Goal: Task Accomplishment & Management: Complete application form

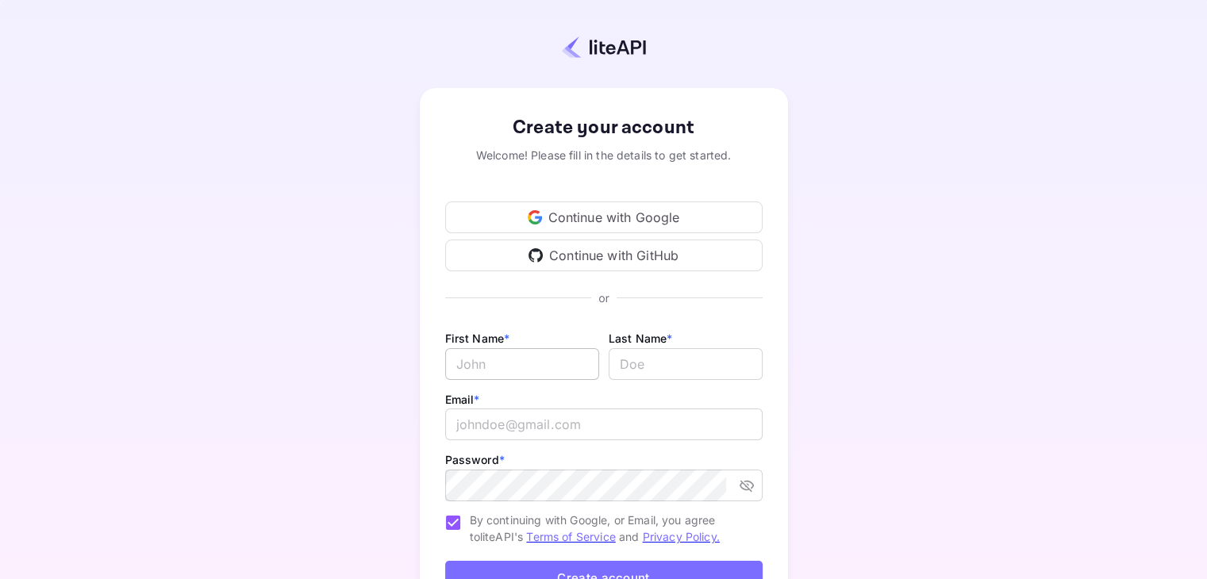
click at [545, 369] on input "Email *" at bounding box center [522, 364] width 154 height 32
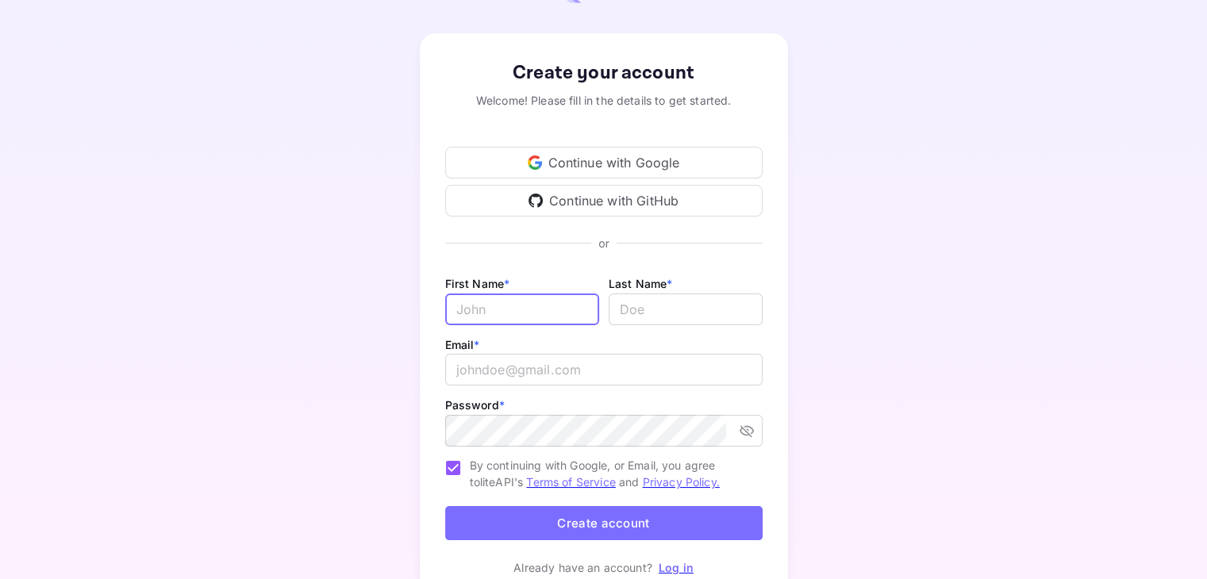
scroll to position [50, 0]
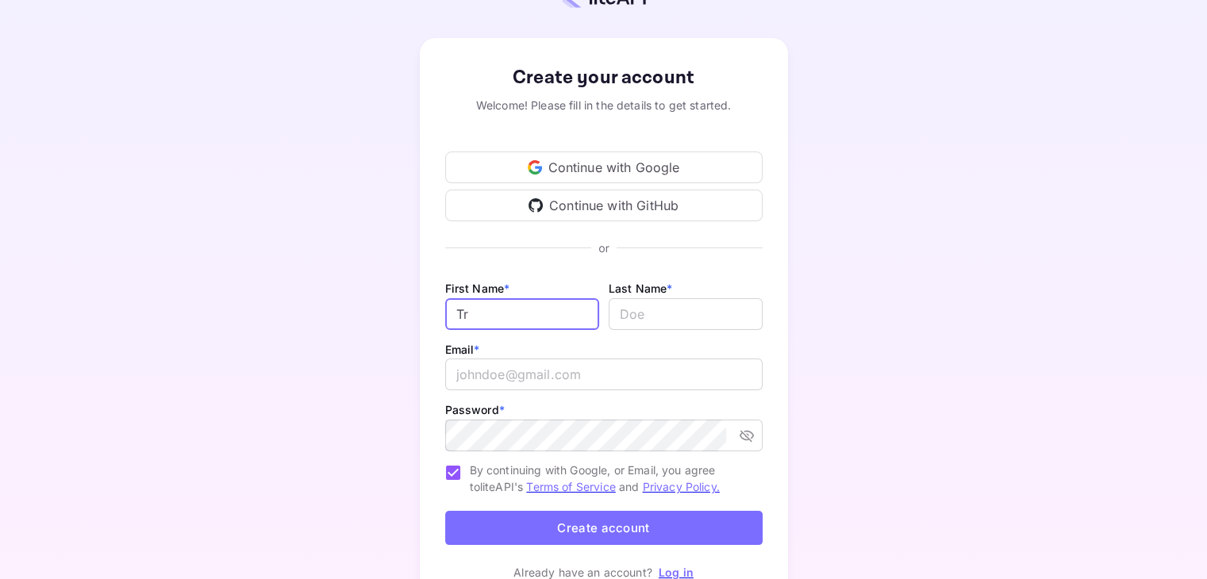
type input "T"
type input "8"
type input "888"
type input "Travel"
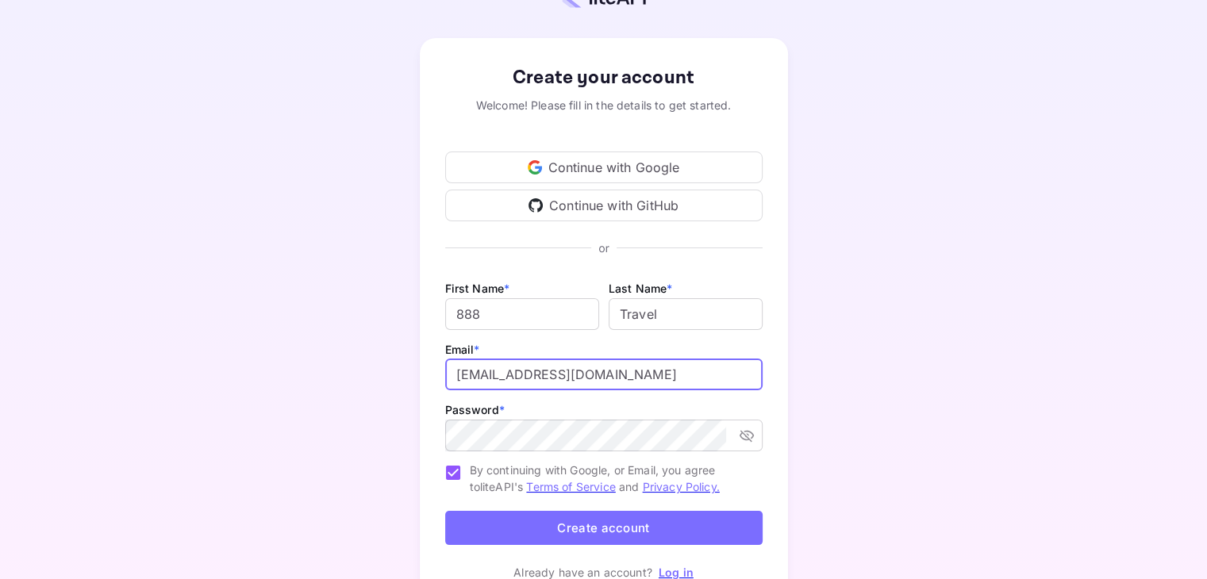
type input "[EMAIL_ADDRESS][DOMAIN_NAME]"
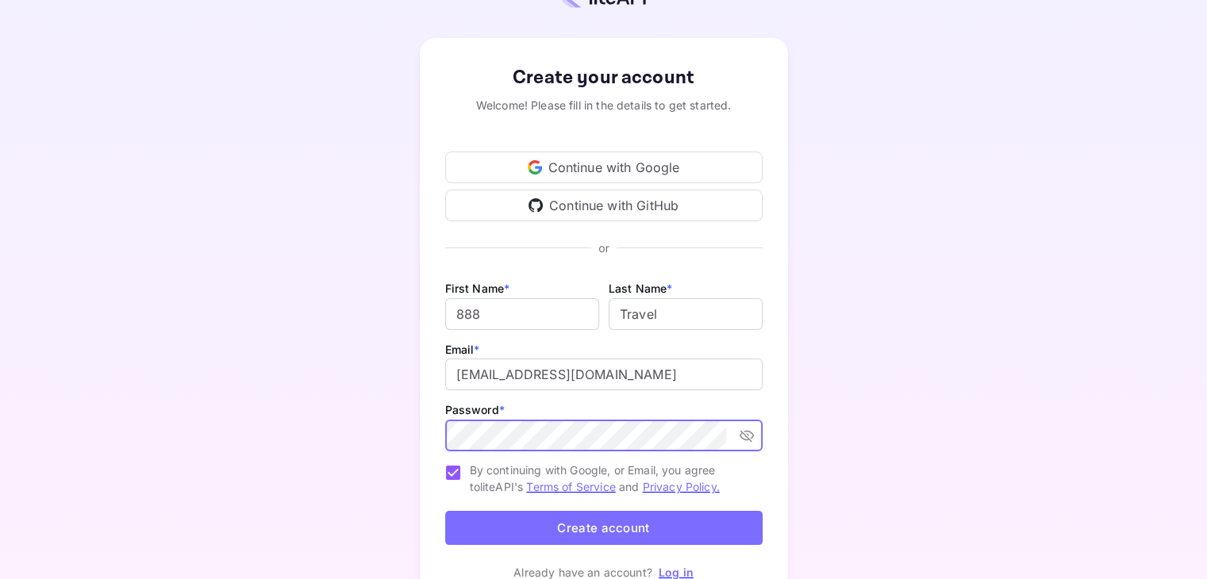
click at [652, 520] on button "Create account" at bounding box center [603, 528] width 317 height 34
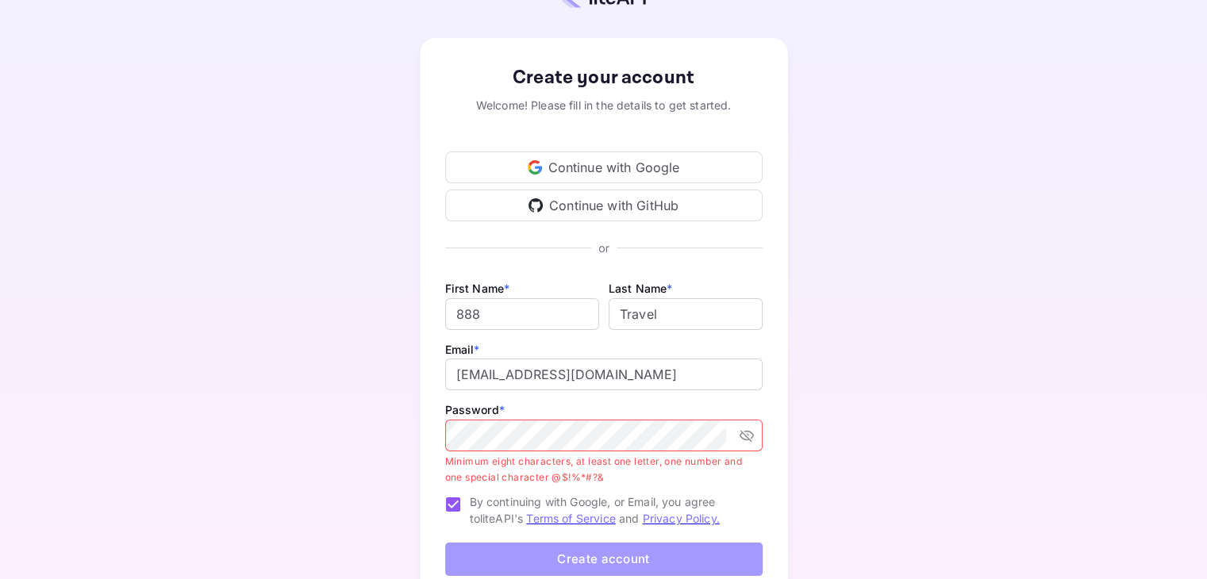
click at [661, 555] on button "Create account" at bounding box center [603, 560] width 317 height 34
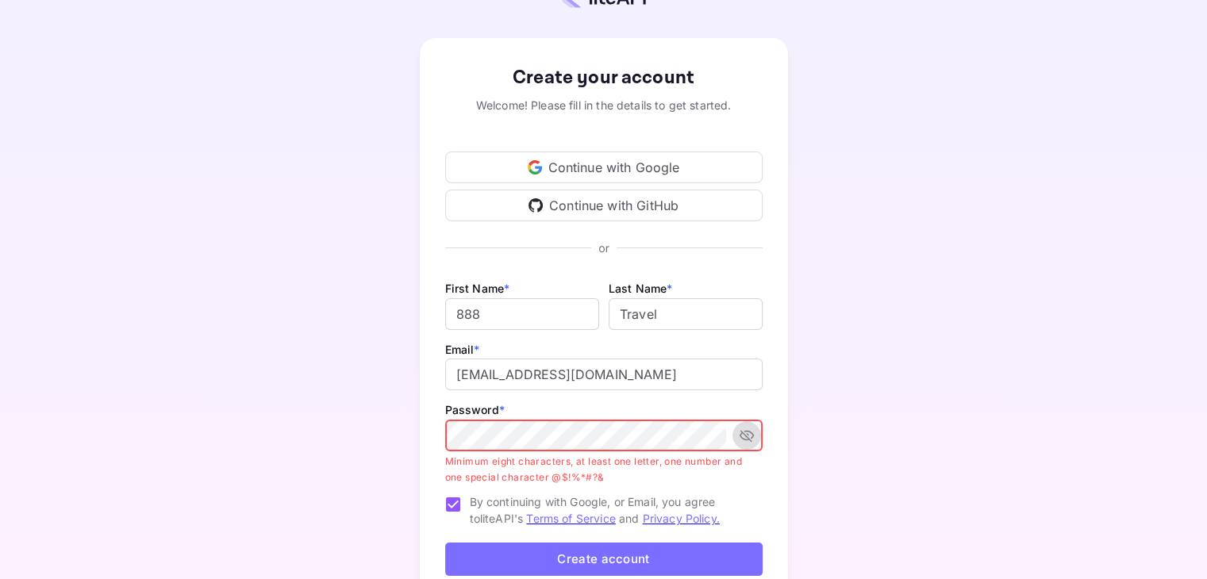
click at [746, 439] on icon "toggle password visibility" at bounding box center [747, 436] width 16 height 16
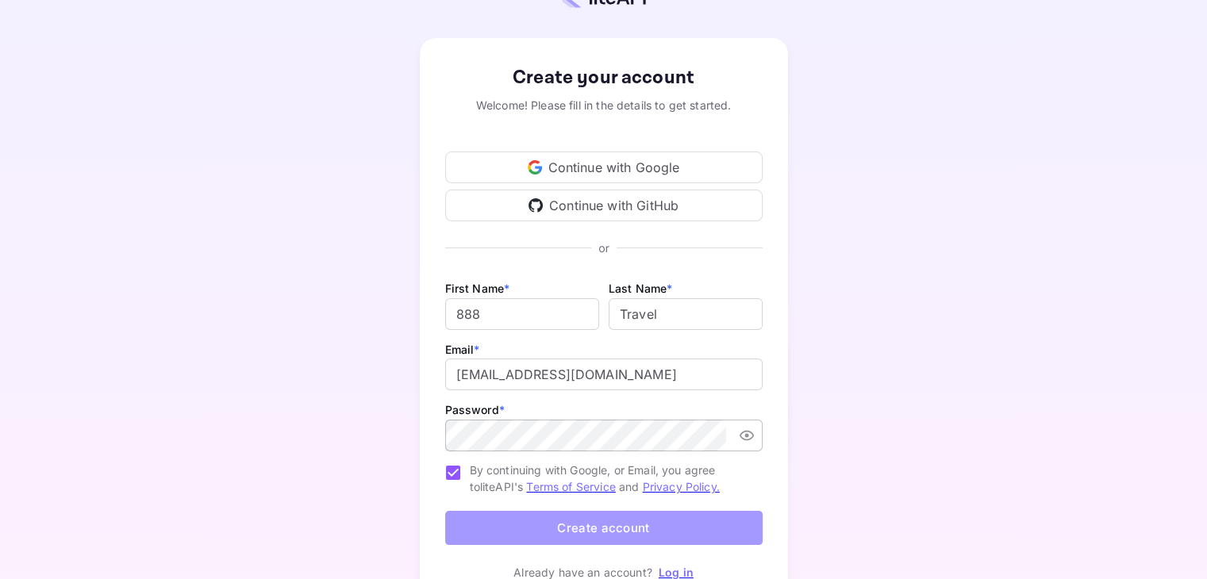
click at [621, 518] on button "Create account" at bounding box center [603, 528] width 317 height 34
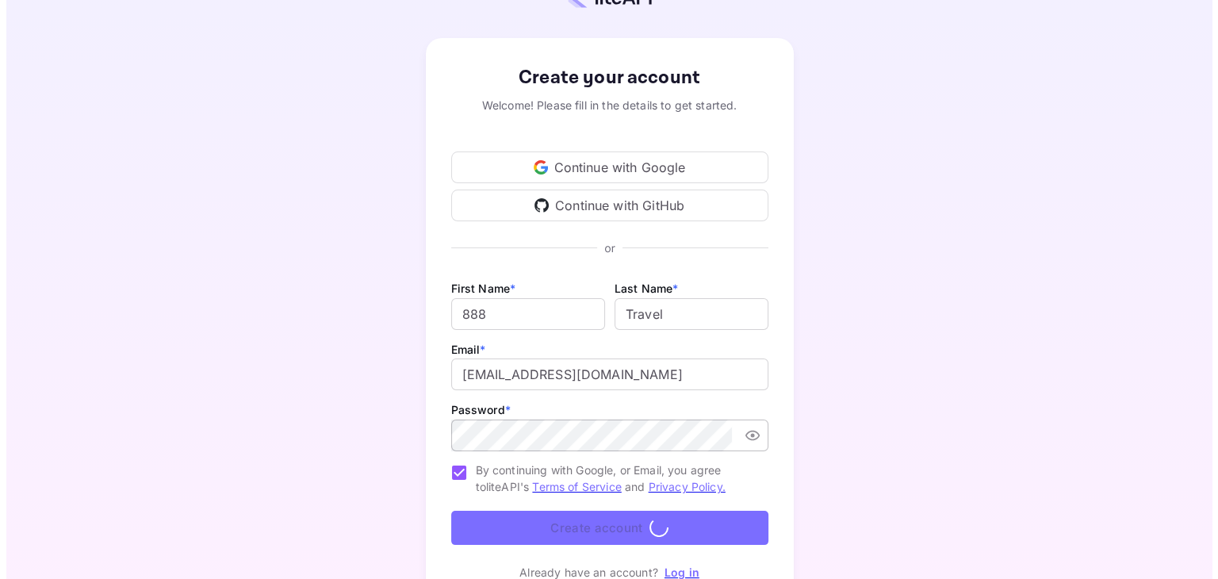
scroll to position [0, 0]
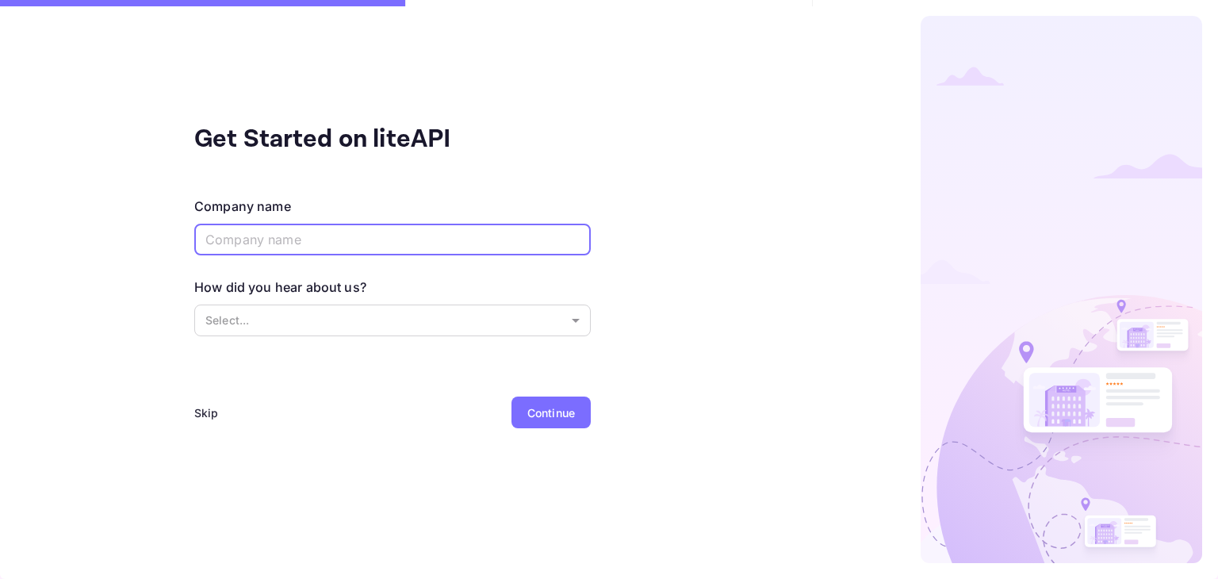
click at [374, 236] on input "text" at bounding box center [392, 240] width 397 height 32
click at [394, 323] on body "Get Started on liteAPI Company name ​ How did you hear about us? Select... ​ Sk…" at bounding box center [609, 289] width 1218 height 579
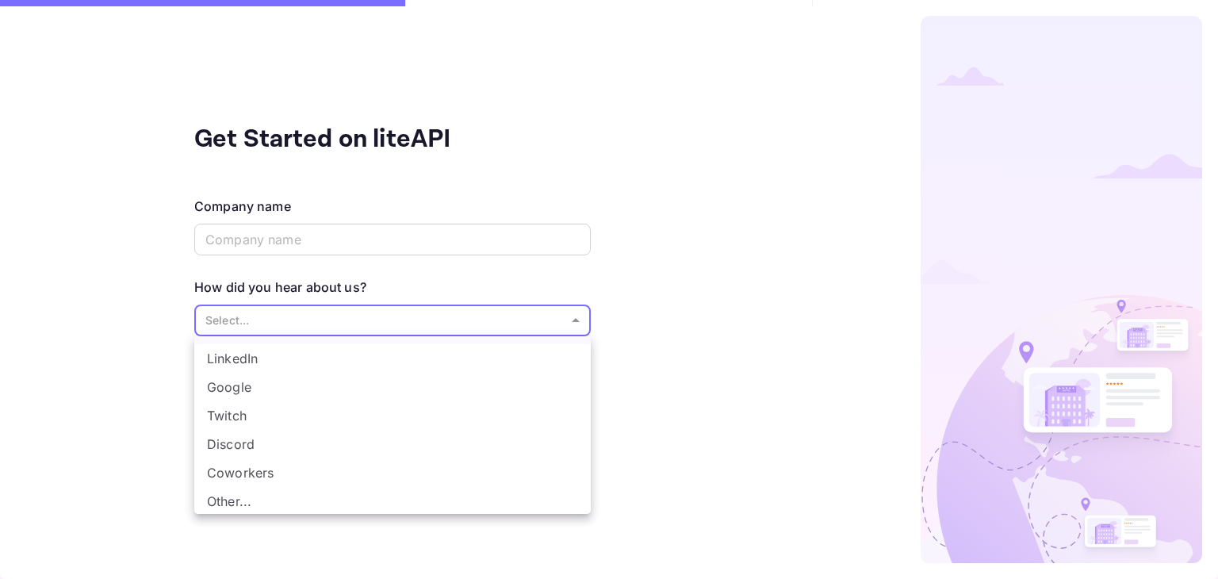
scroll to position [25, 0]
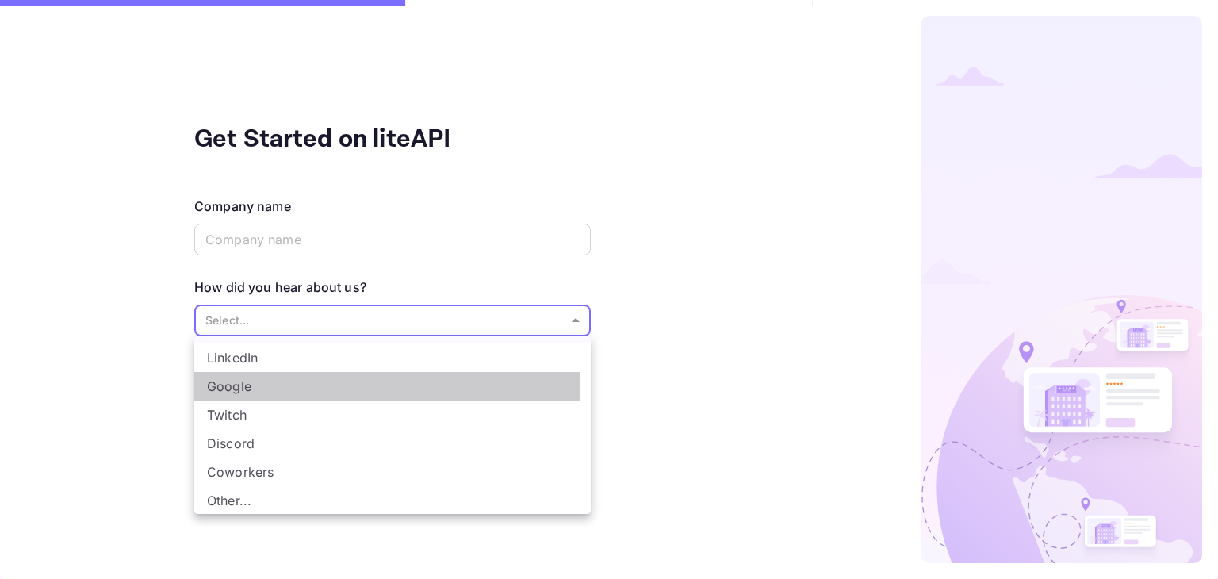
click at [278, 395] on li "Google" at bounding box center [392, 386] width 397 height 29
type input "Google"
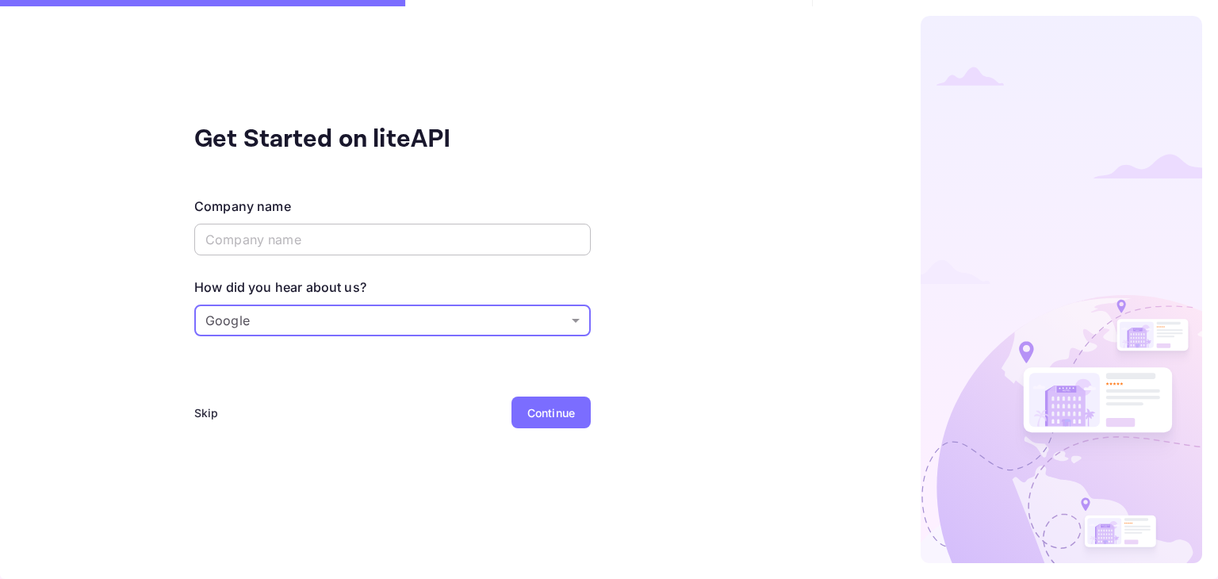
click at [312, 232] on input "text" at bounding box center [392, 240] width 397 height 32
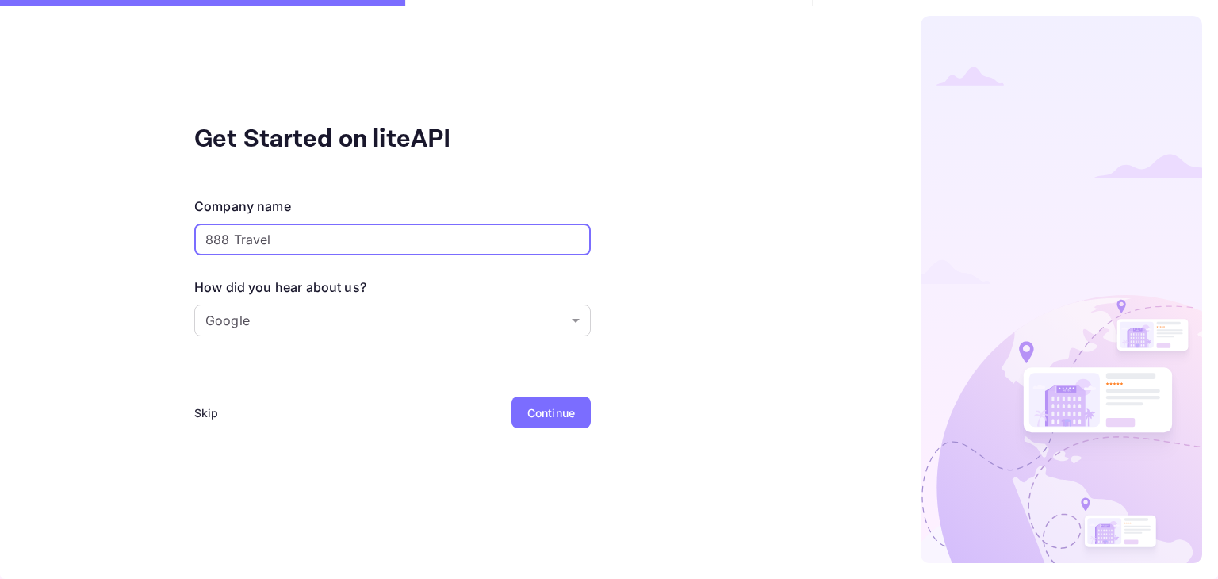
click at [234, 241] on input "888 Travel" at bounding box center [392, 240] width 397 height 32
type input "888Travel"
click at [558, 420] on div "Continue" at bounding box center [552, 413] width 48 height 17
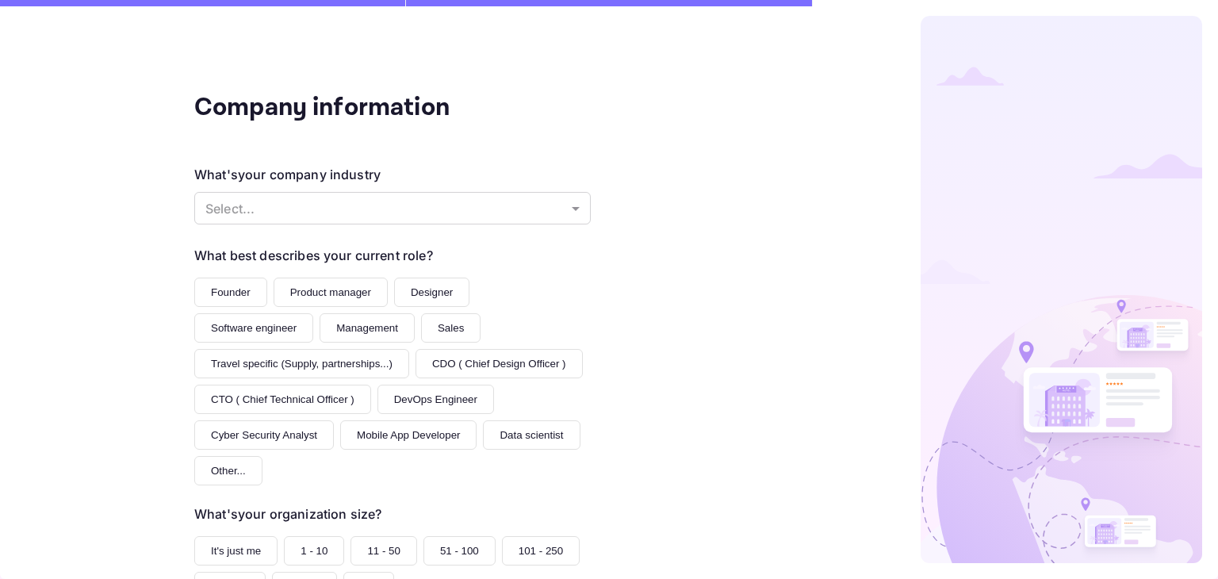
scroll to position [191, 0]
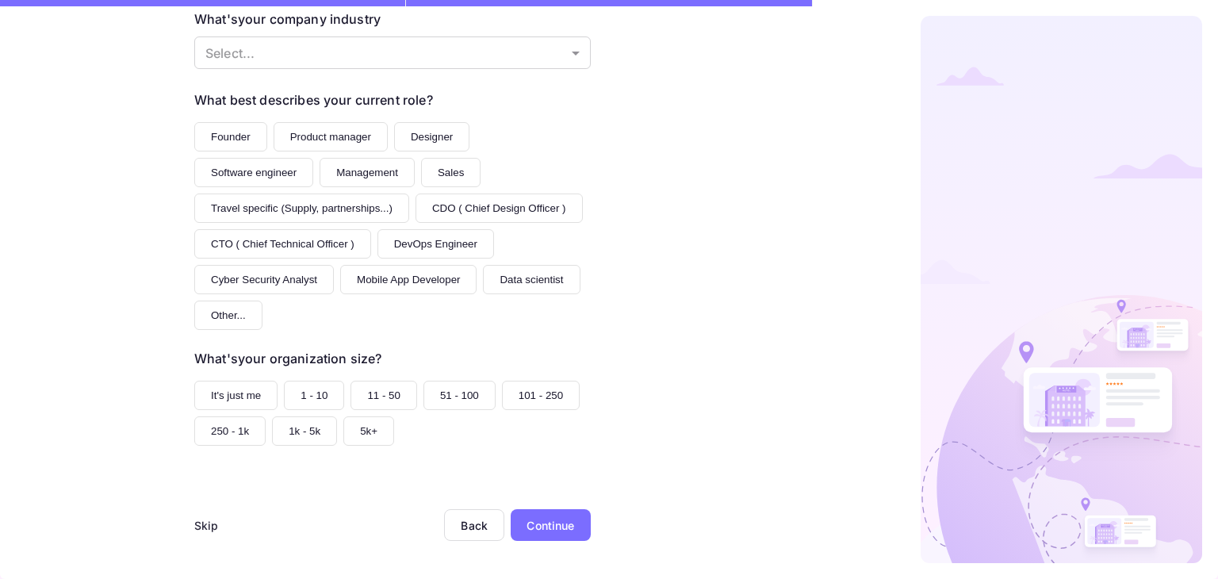
click at [232, 133] on button "Founder" at bounding box center [230, 136] width 73 height 29
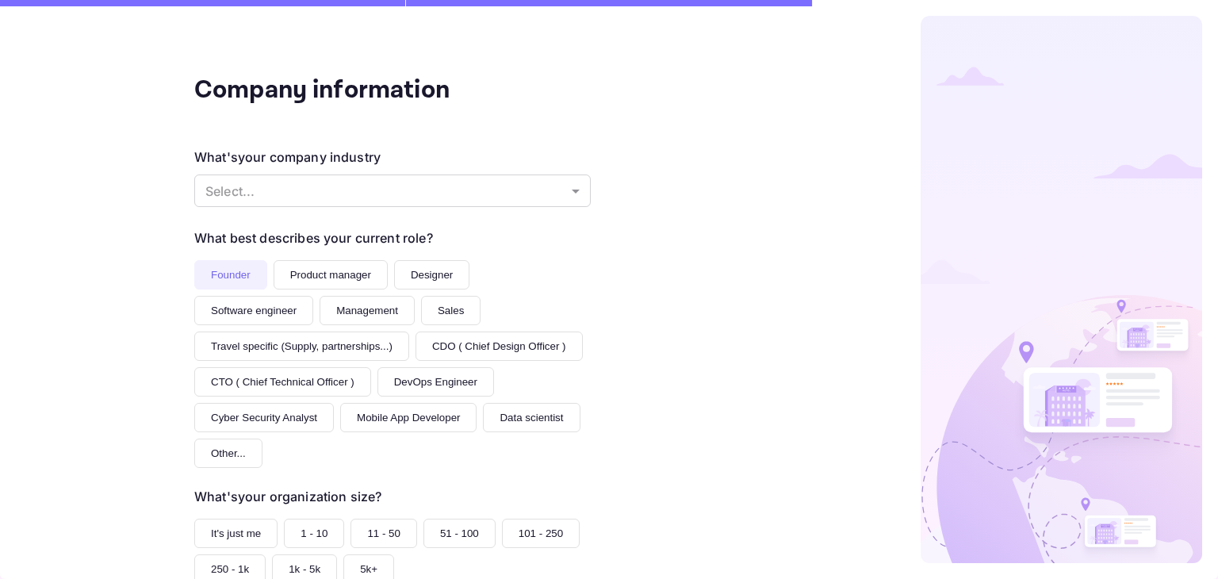
scroll to position [33, 0]
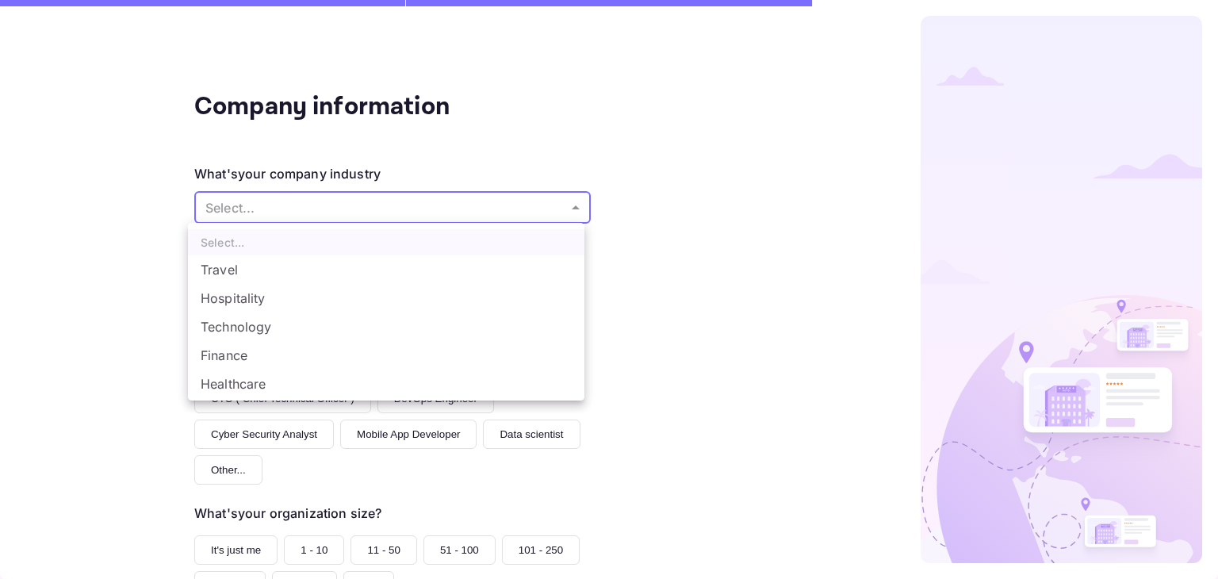
click at [365, 194] on body "Company information What's your company industry Select... ​ What best describe…" at bounding box center [609, 289] width 1218 height 579
click at [290, 276] on li "Travel" at bounding box center [386, 269] width 397 height 29
type input "Travel"
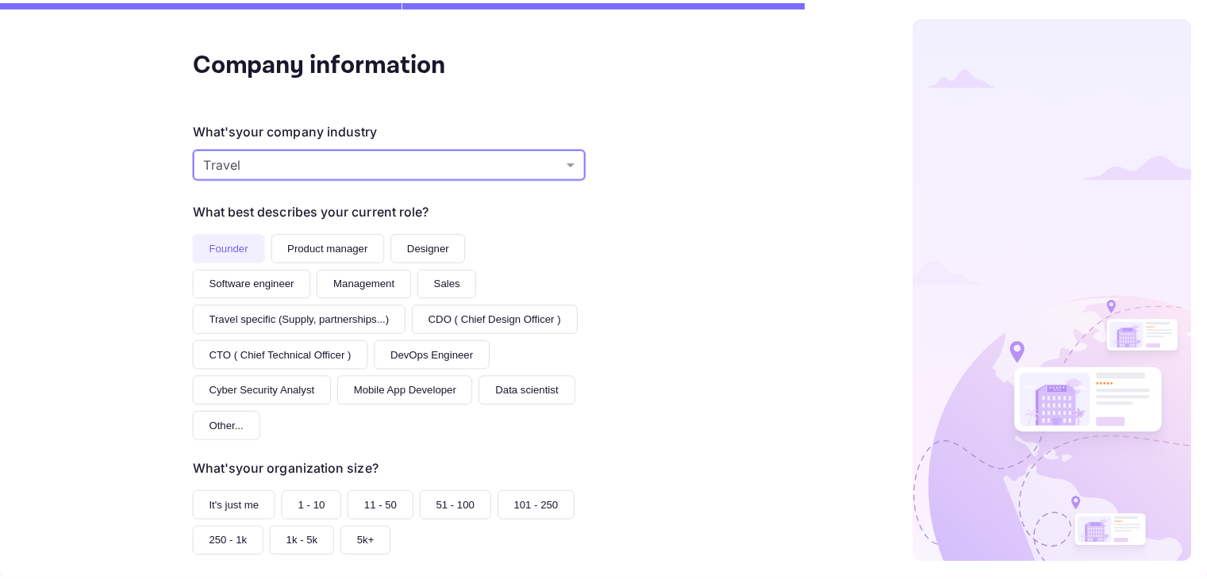
scroll to position [191, 0]
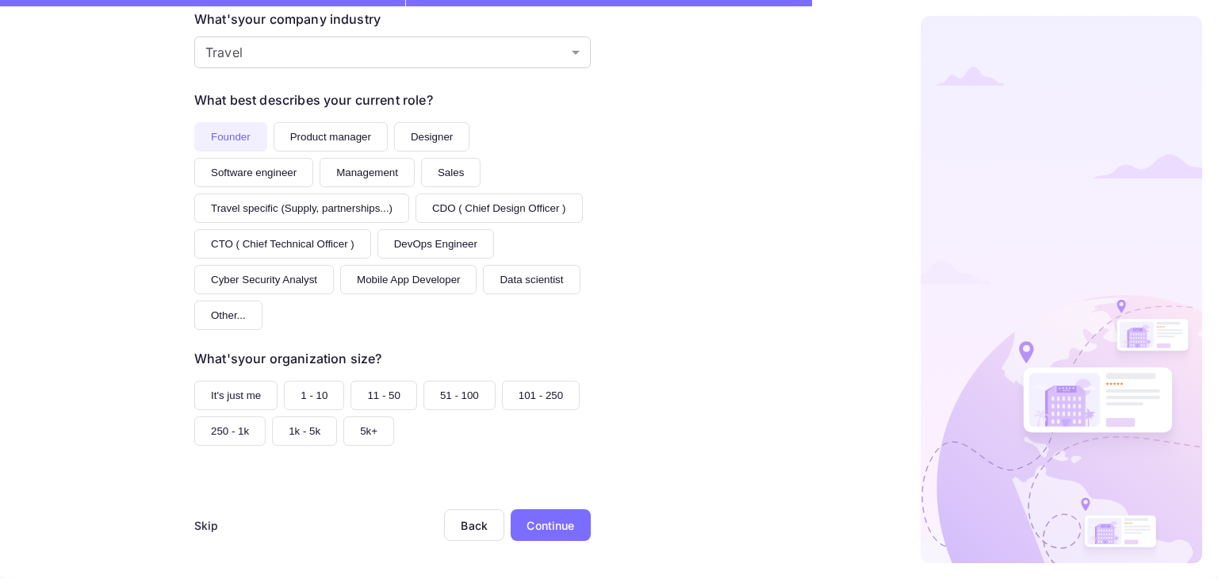
click at [546, 523] on div "Continue" at bounding box center [551, 525] width 48 height 17
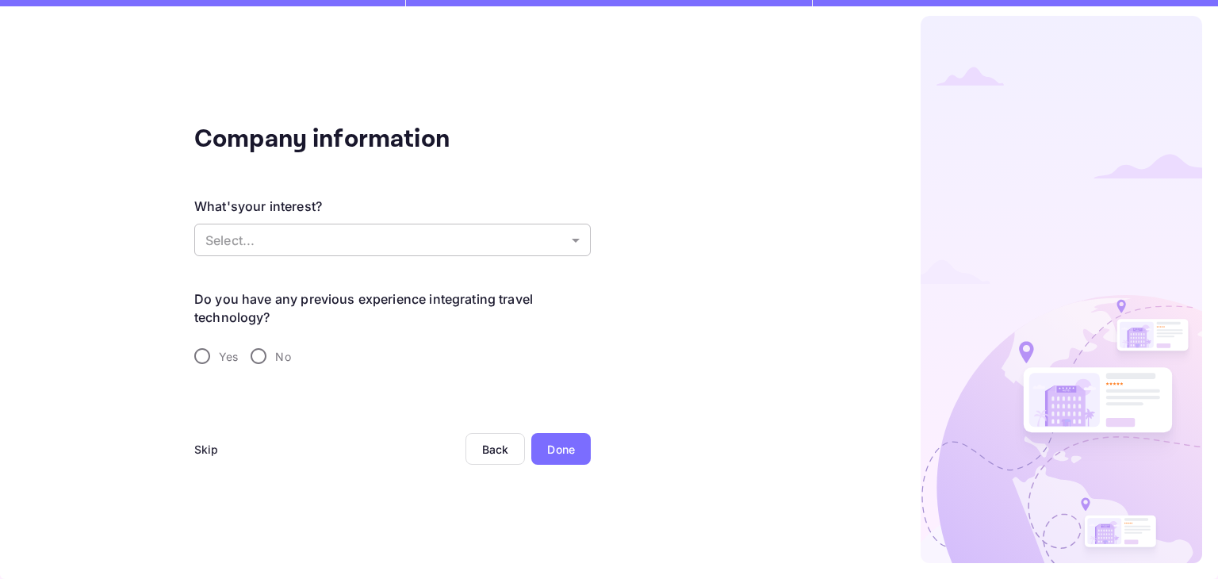
click at [351, 242] on body "Company information What's your interest? Select... ​ Do you have any previous …" at bounding box center [609, 289] width 1218 height 579
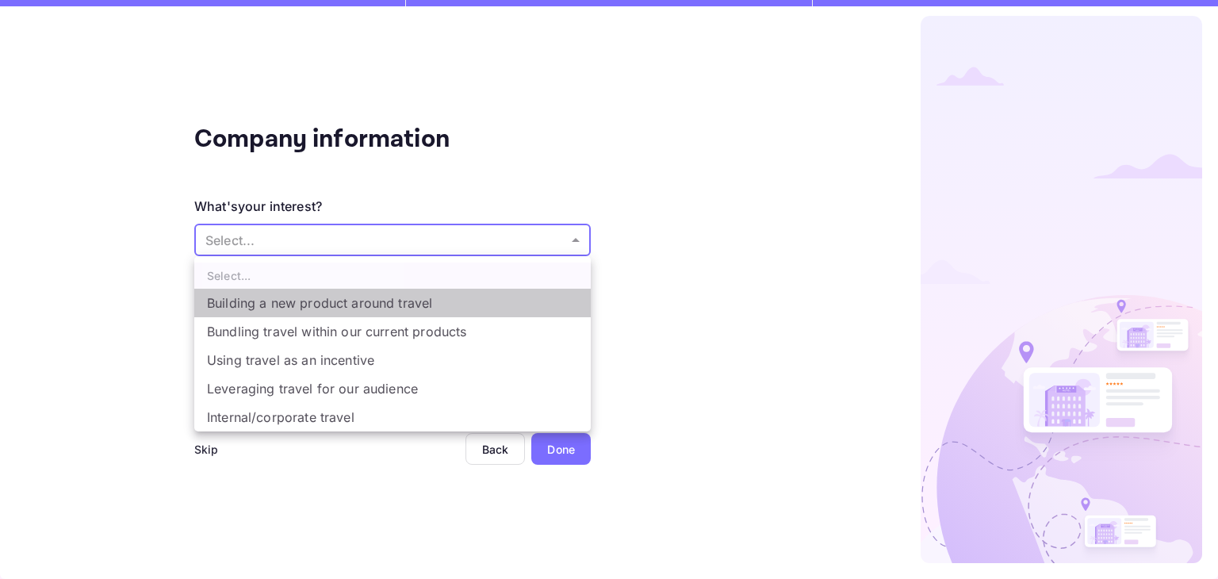
click at [408, 304] on li "Building a new product around travel" at bounding box center [392, 303] width 397 height 29
type input "Building a new product around travel"
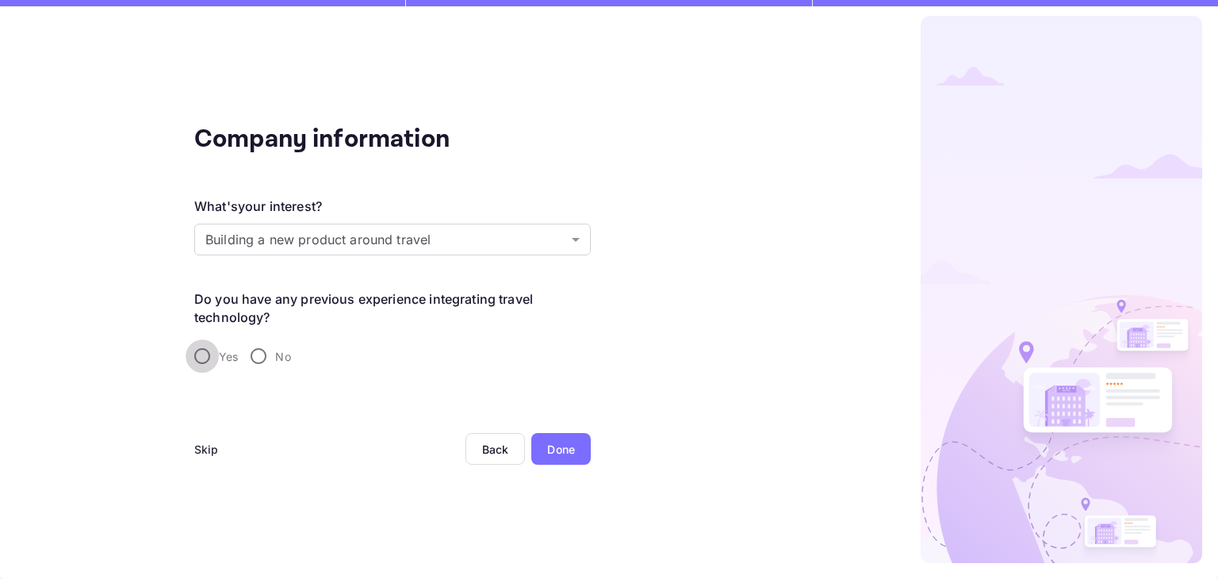
click at [214, 355] on input "Yes" at bounding box center [202, 356] width 33 height 33
radio input "true"
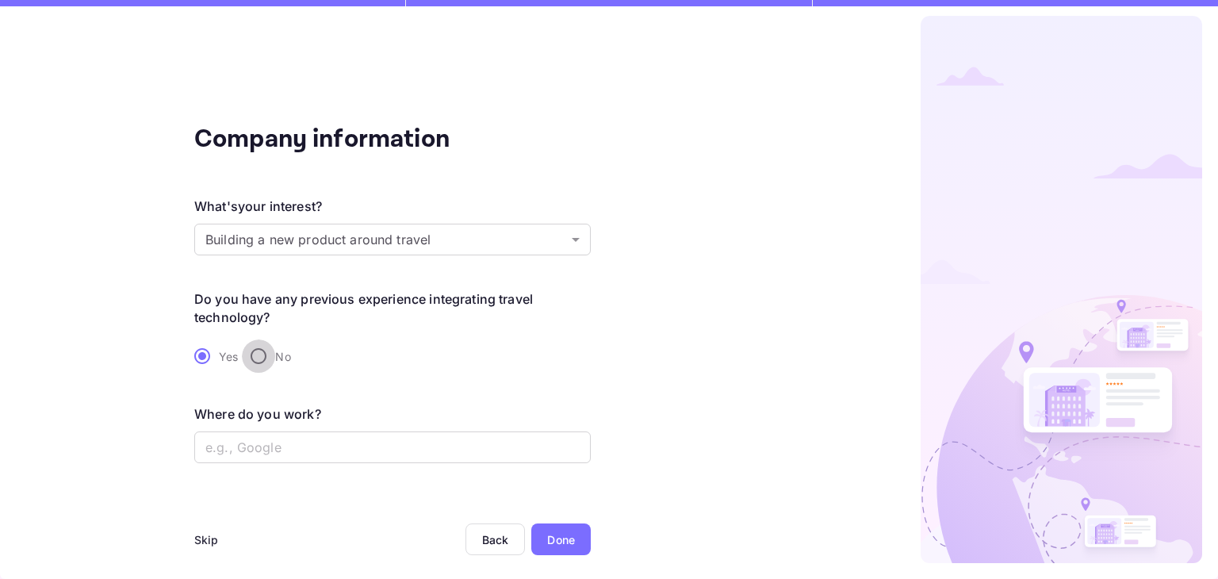
click at [263, 343] on input "No" at bounding box center [258, 356] width 33 height 33
radio input "true"
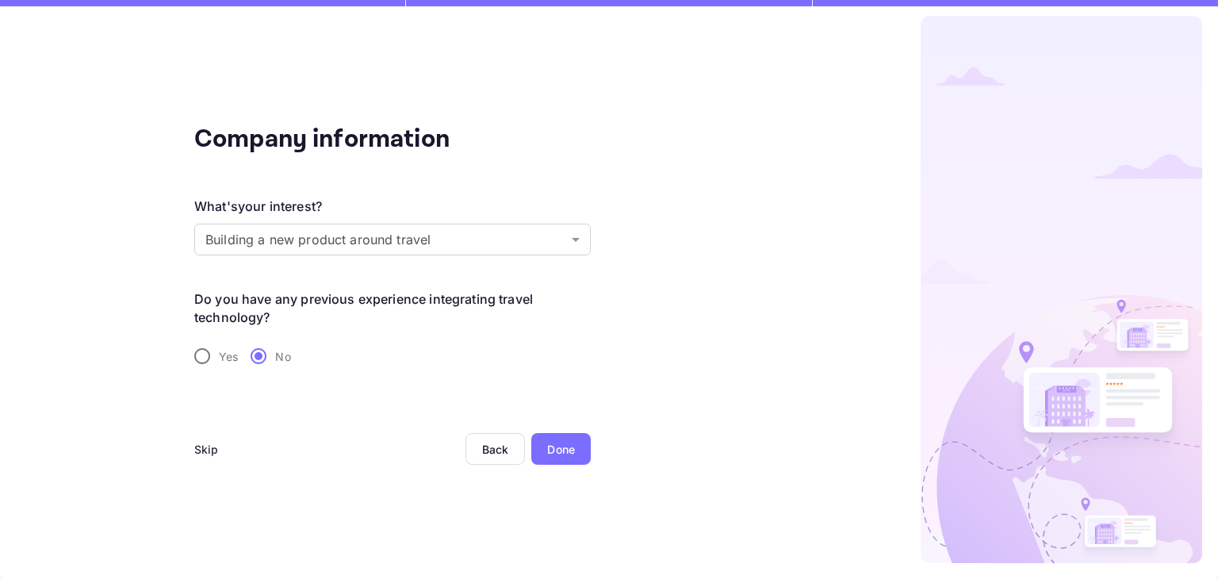
click at [563, 442] on div "Done" at bounding box center [561, 449] width 28 height 17
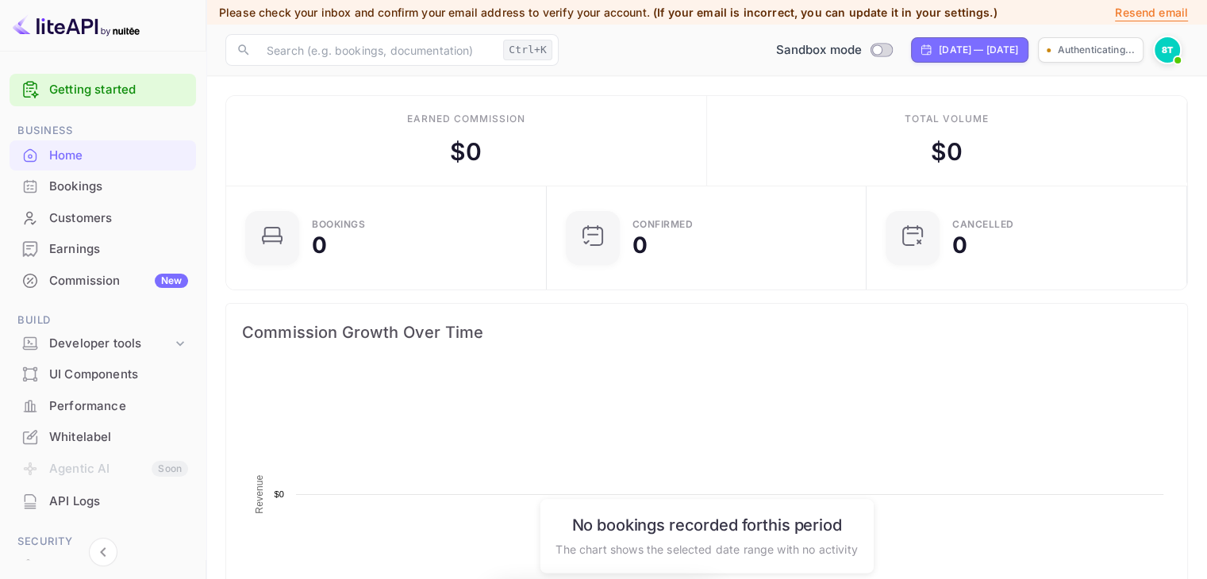
scroll to position [246, 298]
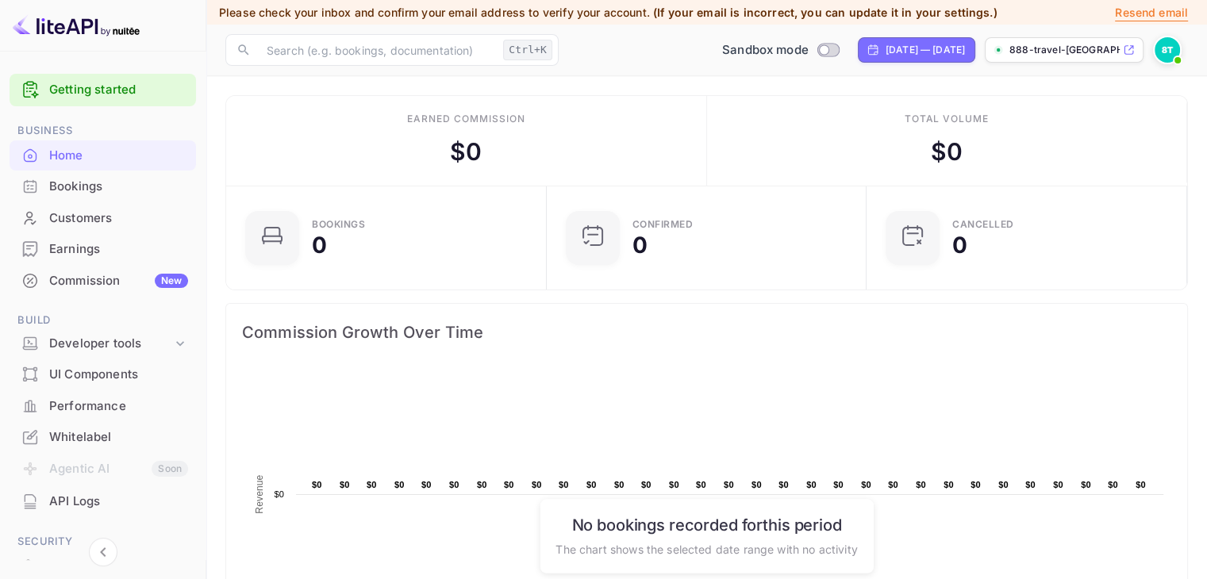
click at [1132, 51] on icon at bounding box center [1128, 50] width 9 height 9
click at [1134, 7] on p "Resend email" at bounding box center [1151, 12] width 73 height 17
click at [1138, 12] on p "Resend email" at bounding box center [1151, 12] width 73 height 17
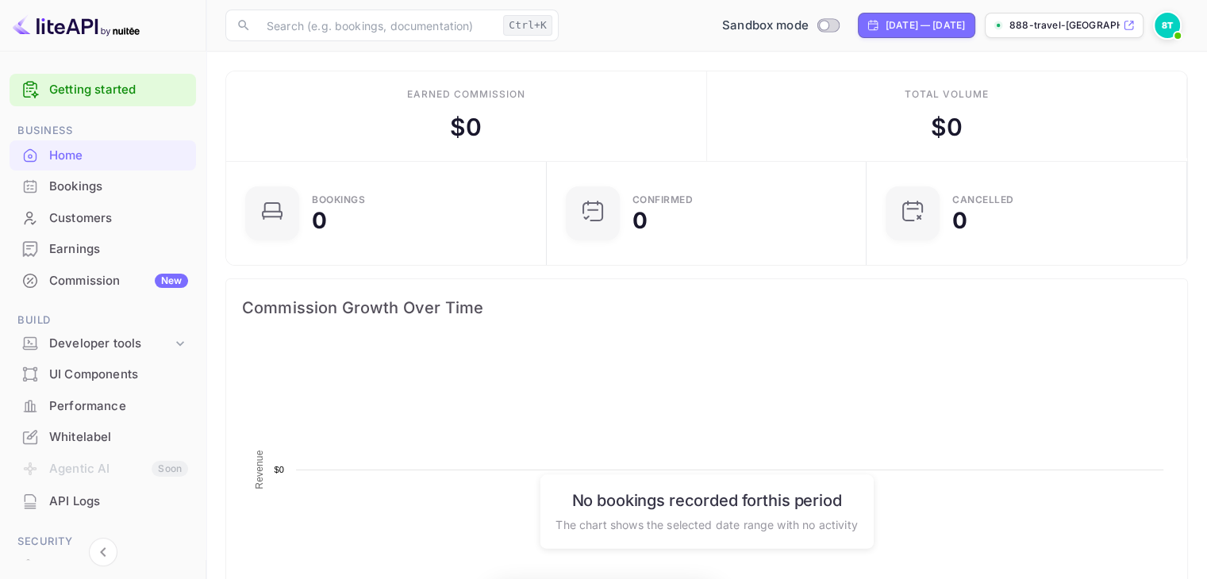
scroll to position [13, 13]
click at [1095, 26] on p "888-travel-[GEOGRAPHIC_DATA]nuite..." at bounding box center [1064, 25] width 110 height 14
click at [1013, 495] on rect at bounding box center [706, 501] width 929 height 317
click at [1065, 27] on p "888-travel-[GEOGRAPHIC_DATA]nuite..." at bounding box center [1064, 25] width 110 height 14
click at [1079, 30] on p "888-travel-[GEOGRAPHIC_DATA]nuite..." at bounding box center [1064, 25] width 110 height 14
